Goal: Task Accomplishment & Management: Manage account settings

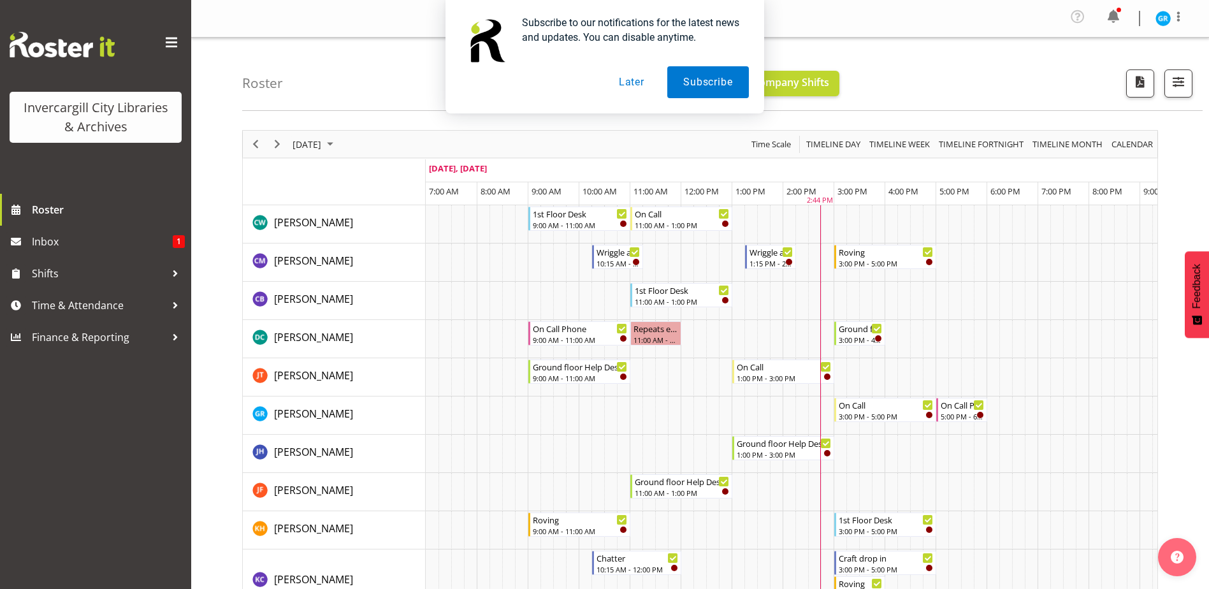
click at [626, 88] on button "Later" at bounding box center [631, 82] width 57 height 32
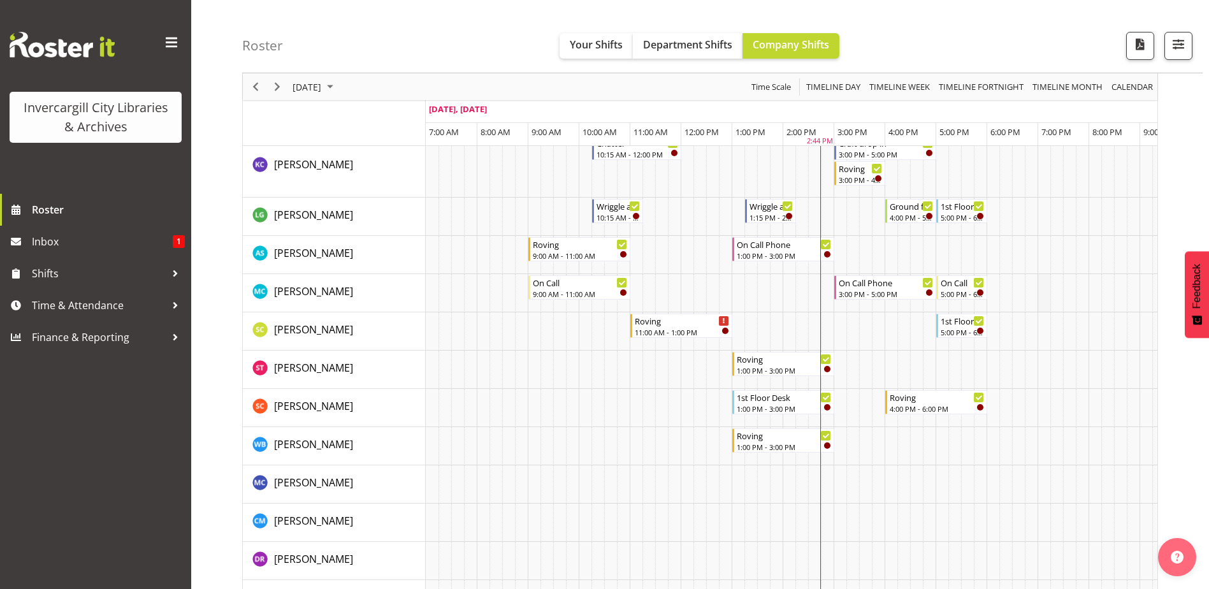
scroll to position [413, 0]
click at [882, 15] on div "Roster Your Shifts Department Shifts Company Shifts All Locations Clear Bluff L…" at bounding box center [722, 36] width 961 height 73
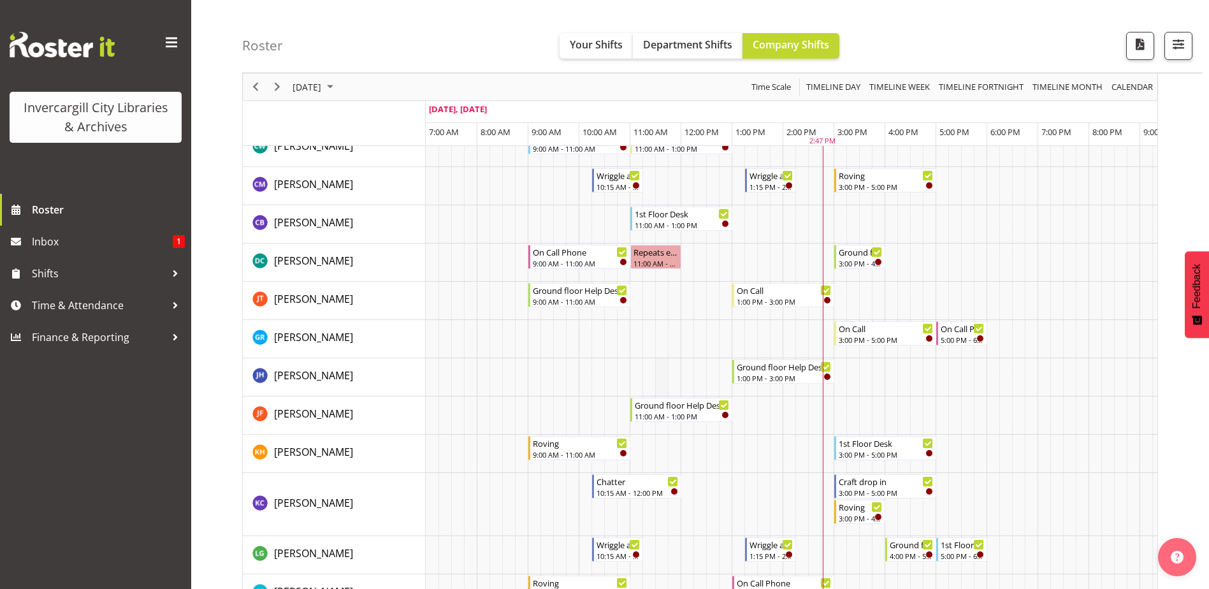
scroll to position [94, 0]
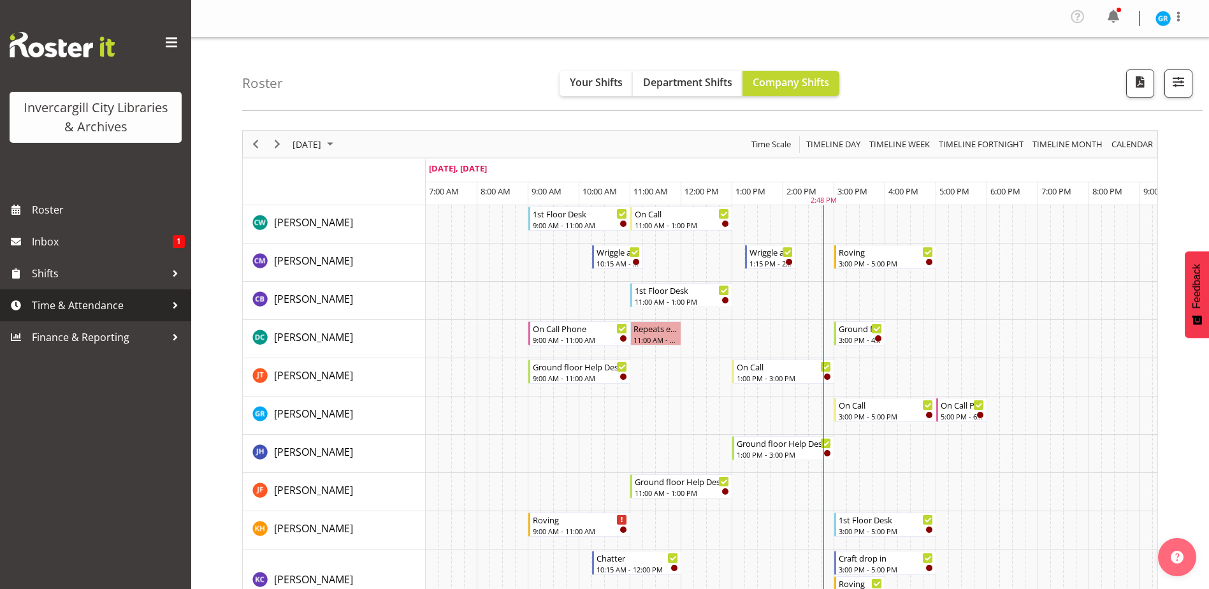
click at [73, 309] on span "Time & Attendance" at bounding box center [99, 305] width 134 height 19
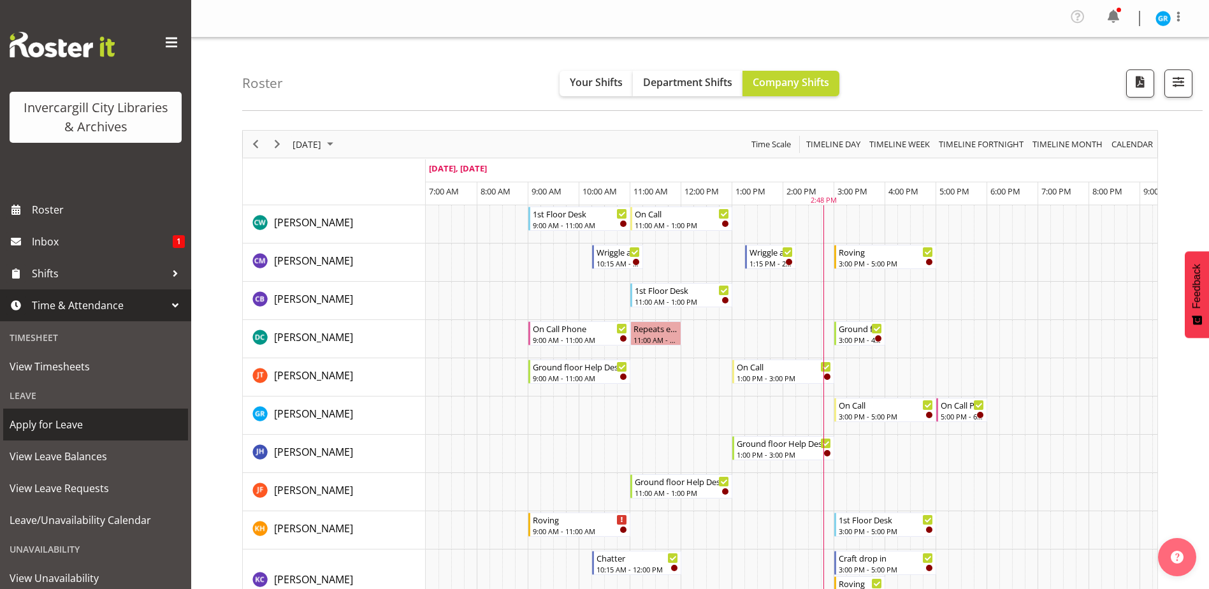
click at [62, 426] on span "Apply for Leave" at bounding box center [96, 424] width 172 height 19
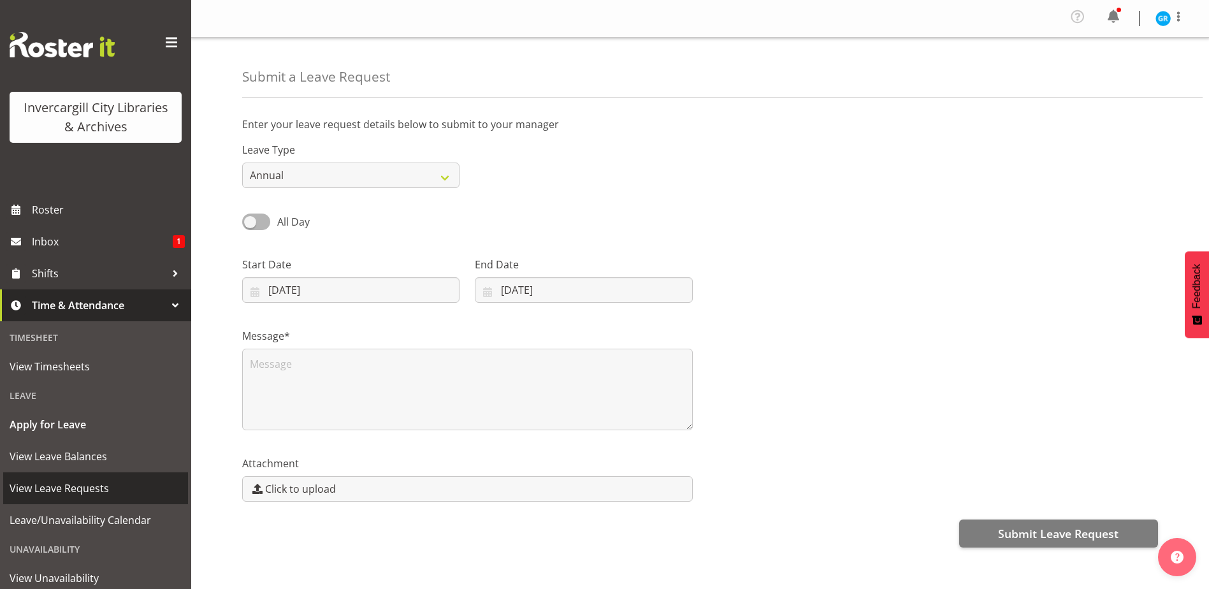
click at [75, 494] on span "View Leave Requests" at bounding box center [96, 488] width 172 height 19
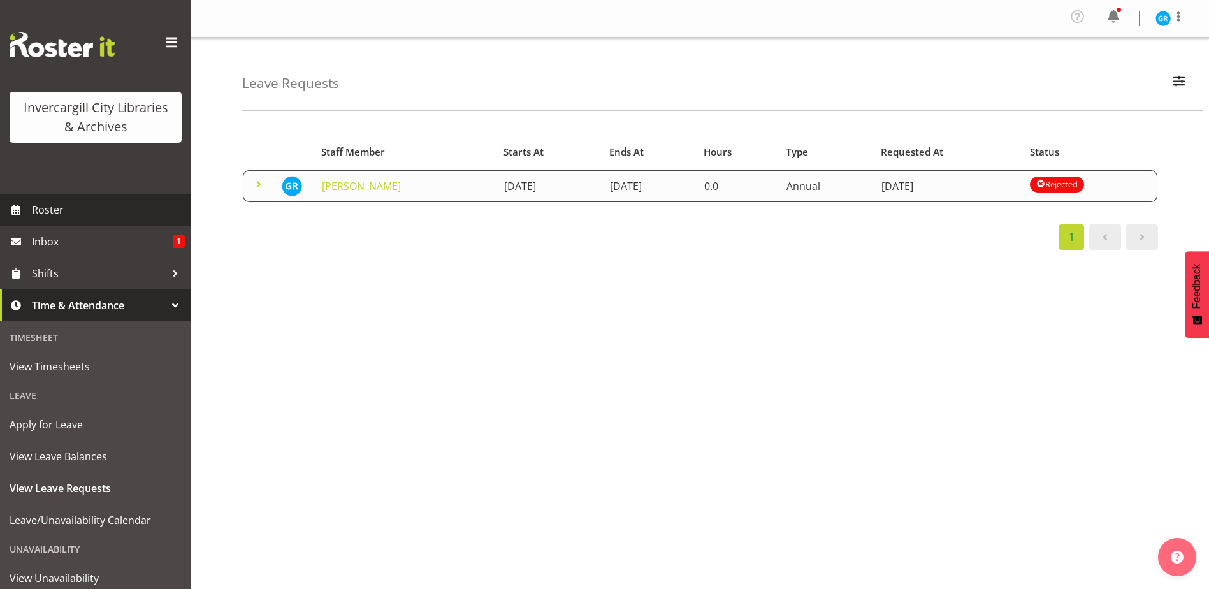
click at [48, 208] on span "Roster" at bounding box center [108, 209] width 153 height 19
